Goal: Information Seeking & Learning: Learn about a topic

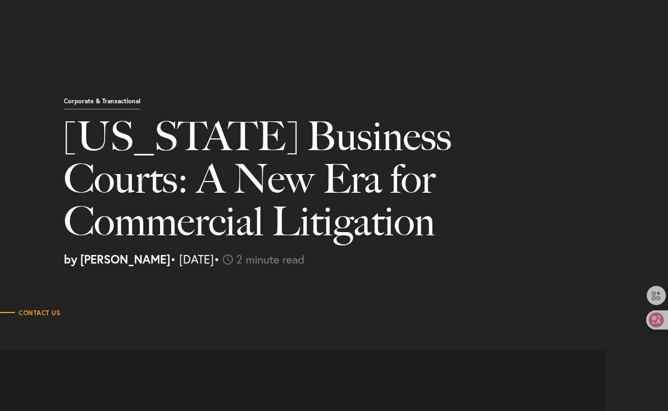
select select "SG"
select select "Austin"
select select "Business and Civil Litigation"
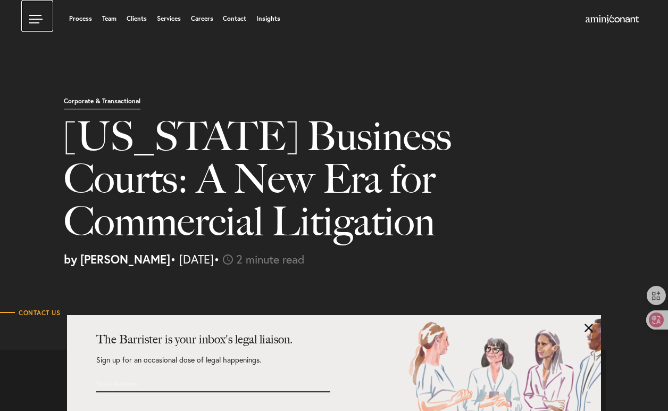
click at [43, 23] on link at bounding box center [37, 16] width 32 height 32
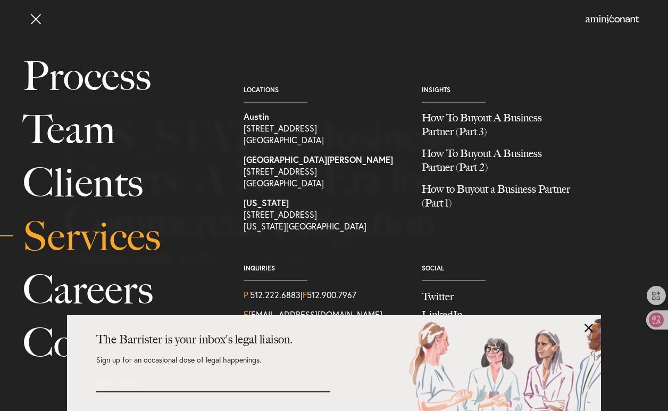
click at [122, 259] on link "Services" at bounding box center [121, 236] width 197 height 53
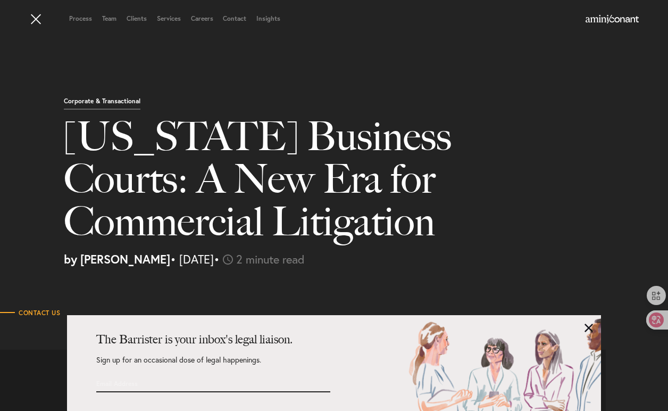
scroll to position [11, 0]
